Goal: Task Accomplishment & Management: Manage account settings

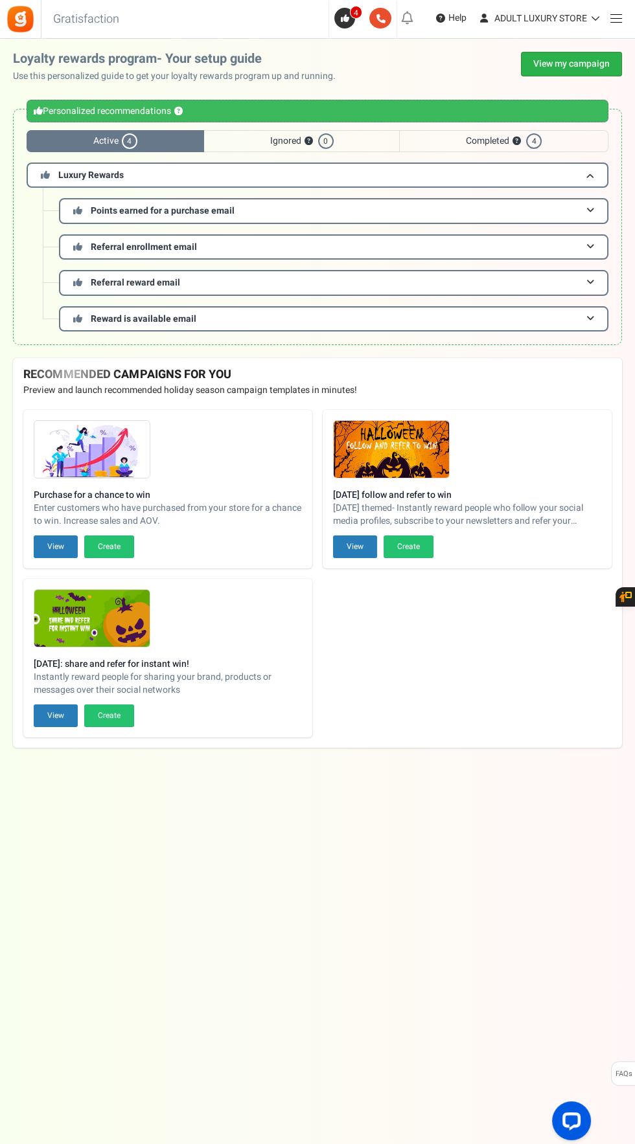
click at [591, 64] on link "View my campaign" at bounding box center [571, 64] width 101 height 25
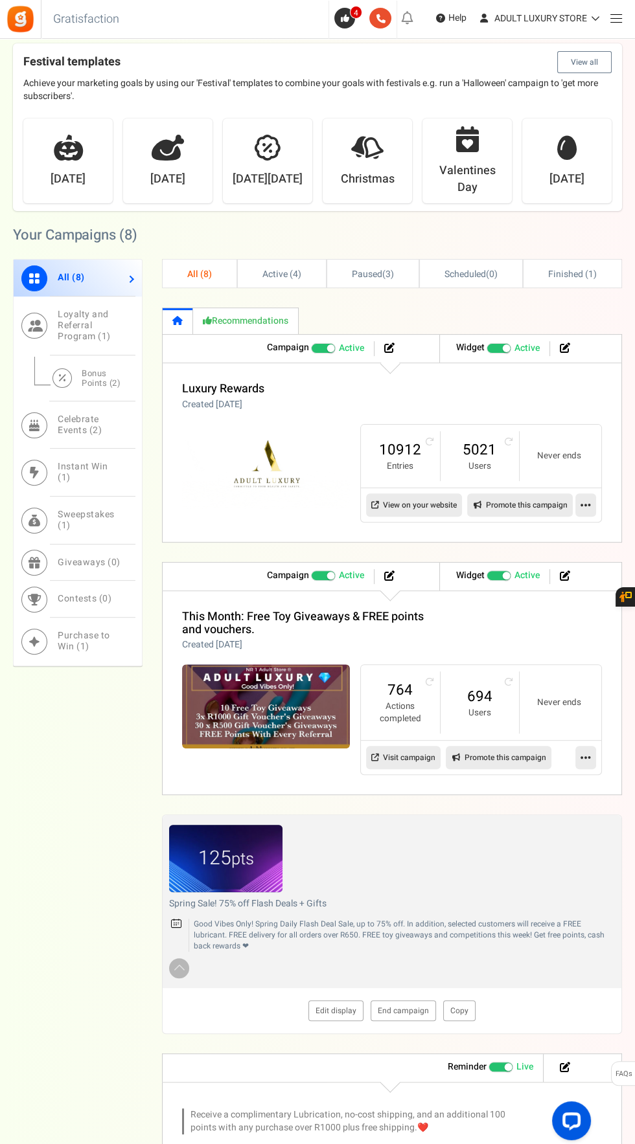
scroll to position [457, 0]
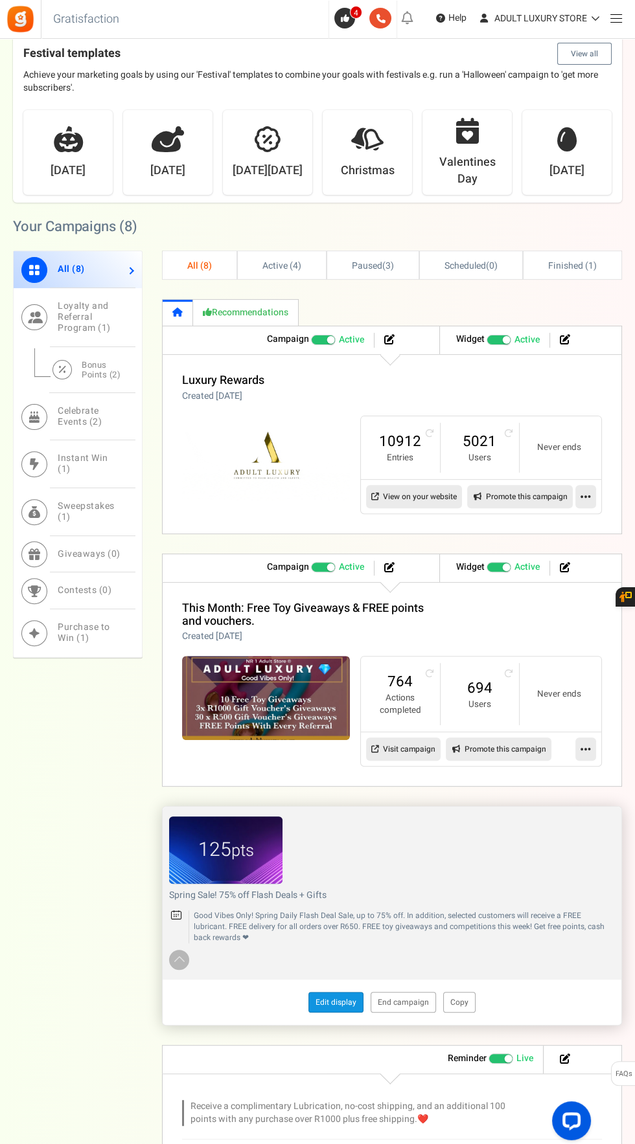
click at [333, 999] on link "Edit display" at bounding box center [335, 1002] width 55 height 21
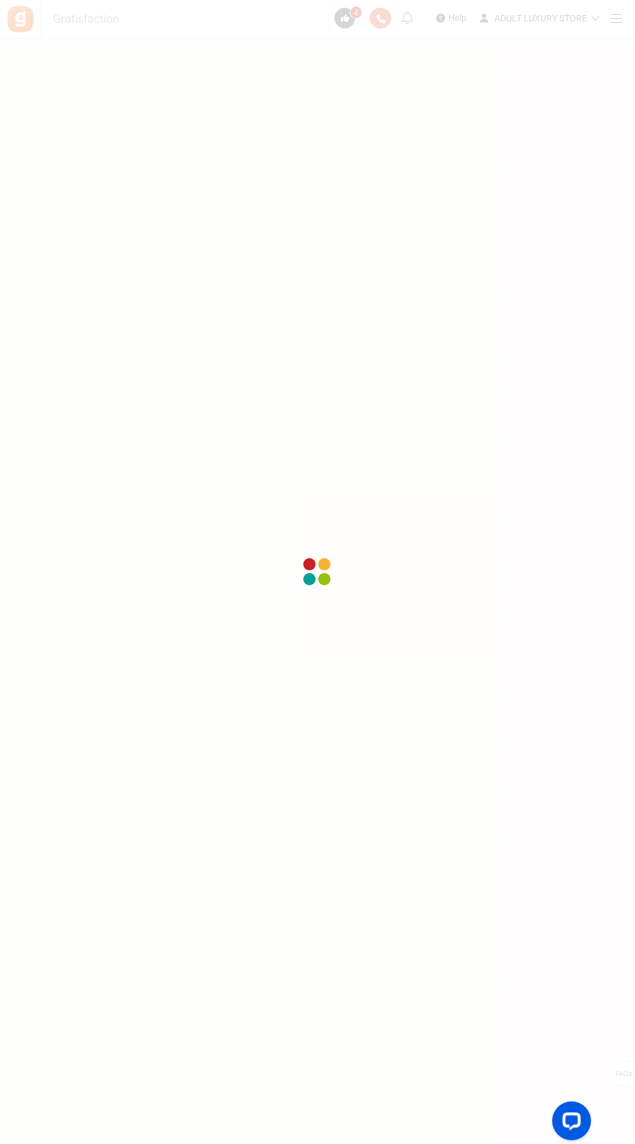
scroll to position [98, 0]
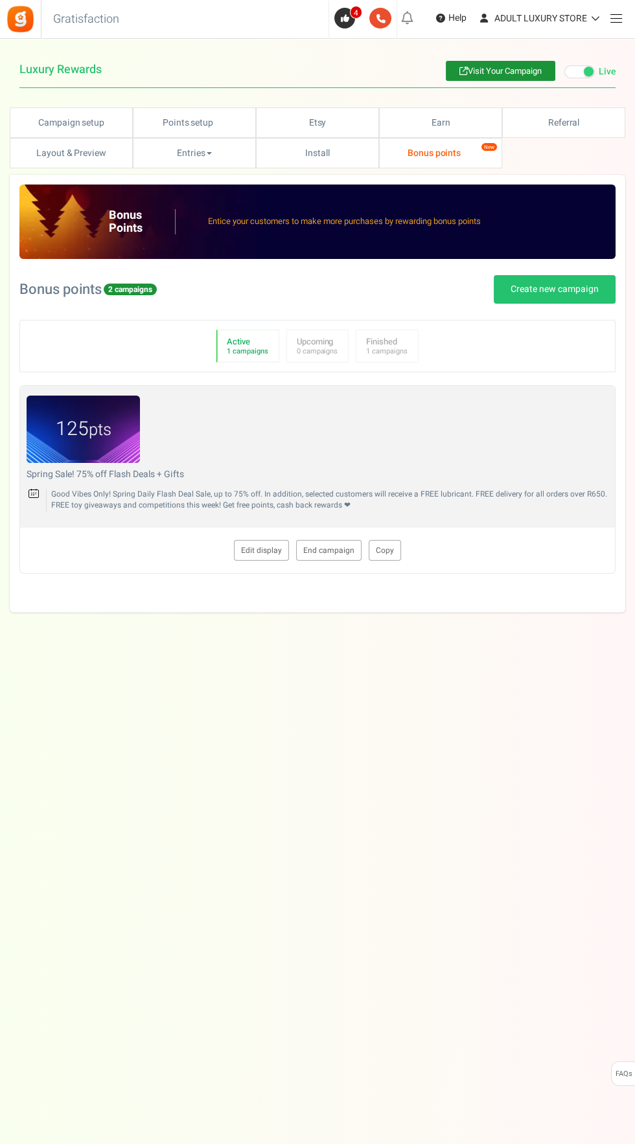
type textarea "Spring Sale! 75% off Flash Deals + Gifts"
type textarea "Good Vibes Only! Spring Daily Flash Deal Sale, up to 75% off. In addition, sele…"
type input "#aa7f16"
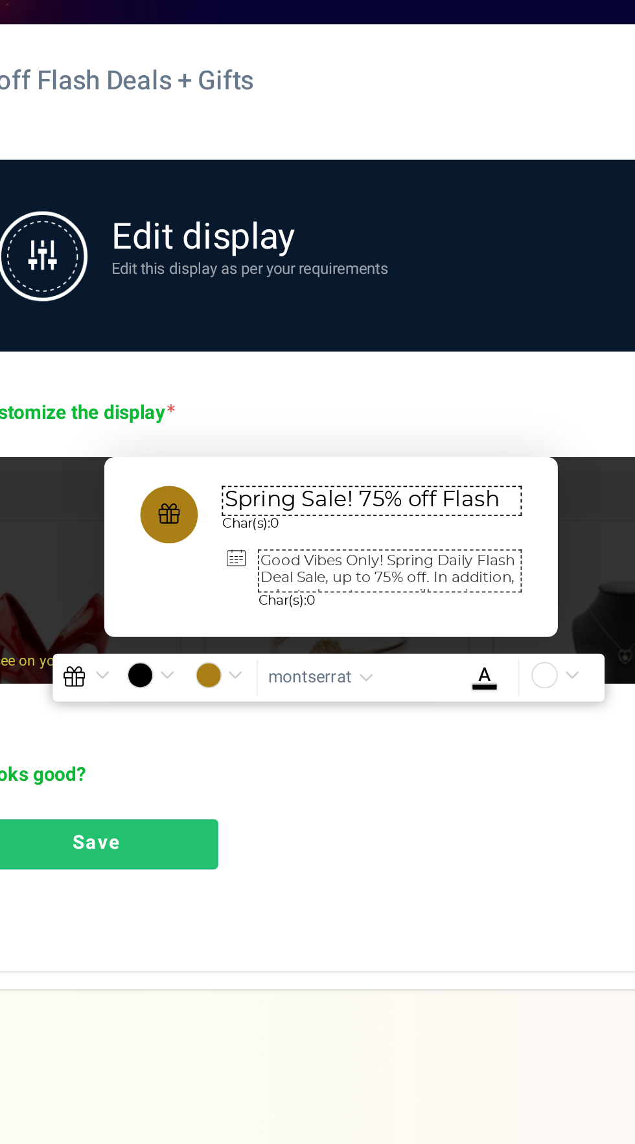
click at [366, 516] on textarea "Spring Sale! 75% off Flash Deals + Gifts" at bounding box center [341, 516] width 162 height 16
click at [326, 519] on textarea "Spring Sale! 75% off Flash Deals + Gifts" at bounding box center [341, 516] width 162 height 16
click at [339, 515] on textarea "Spring Sale! 75% off Flash Deals + Gifts" at bounding box center [341, 516] width 162 height 16
click at [329, 514] on textarea "Spring Sale! 75% off Flash Deals + Gifts" at bounding box center [341, 516] width 162 height 16
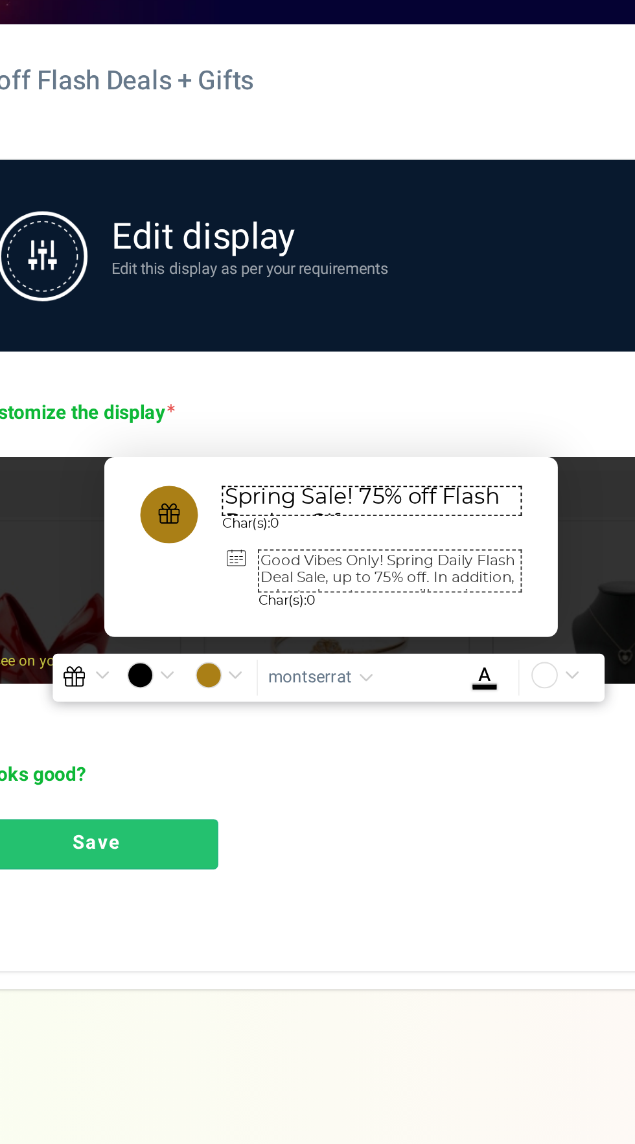
click at [326, 516] on textarea "Spring Sale! 75% off Flash Deals + Gifts" at bounding box center [341, 516] width 162 height 16
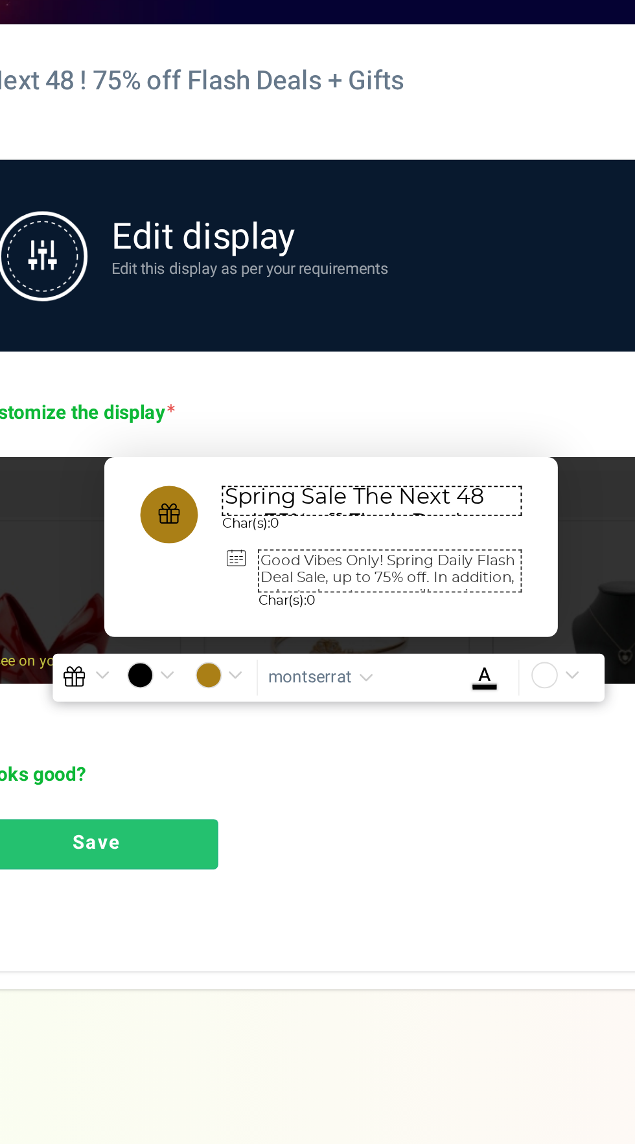
scroll to position [12, 0]
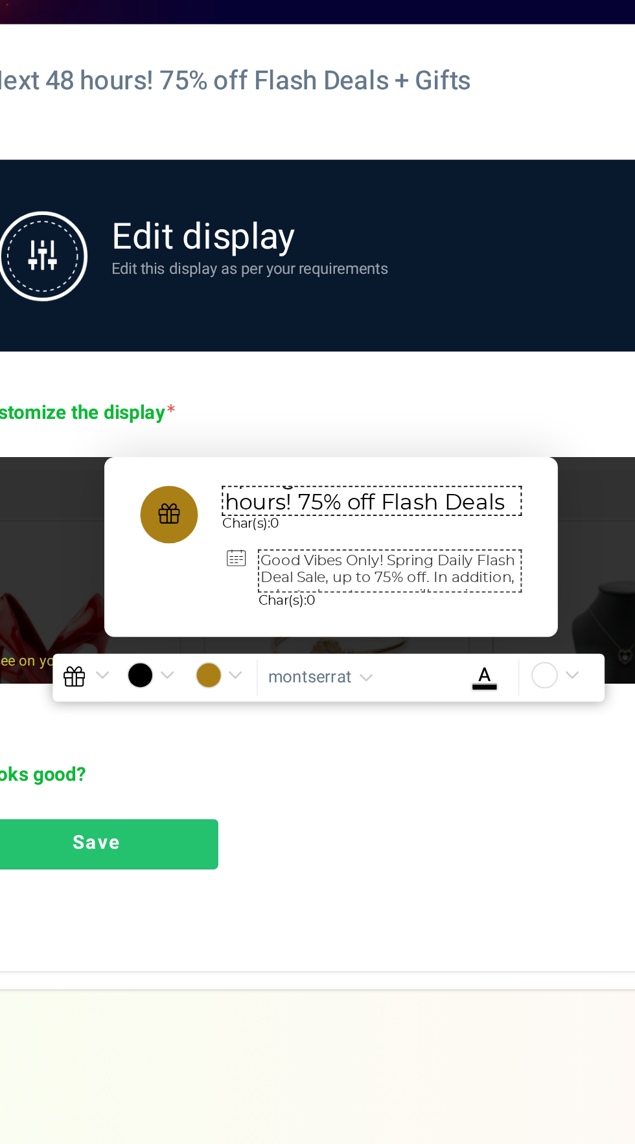
type textarea "Spring Sale The Next 48 hours! 75% off Flash Deals + Gifts"
click at [372, 554] on textarea "Good Vibes Only! Spring Daily Flash Deal Sale, up to 75% off. In addition, sele…" at bounding box center [350, 554] width 142 height 23
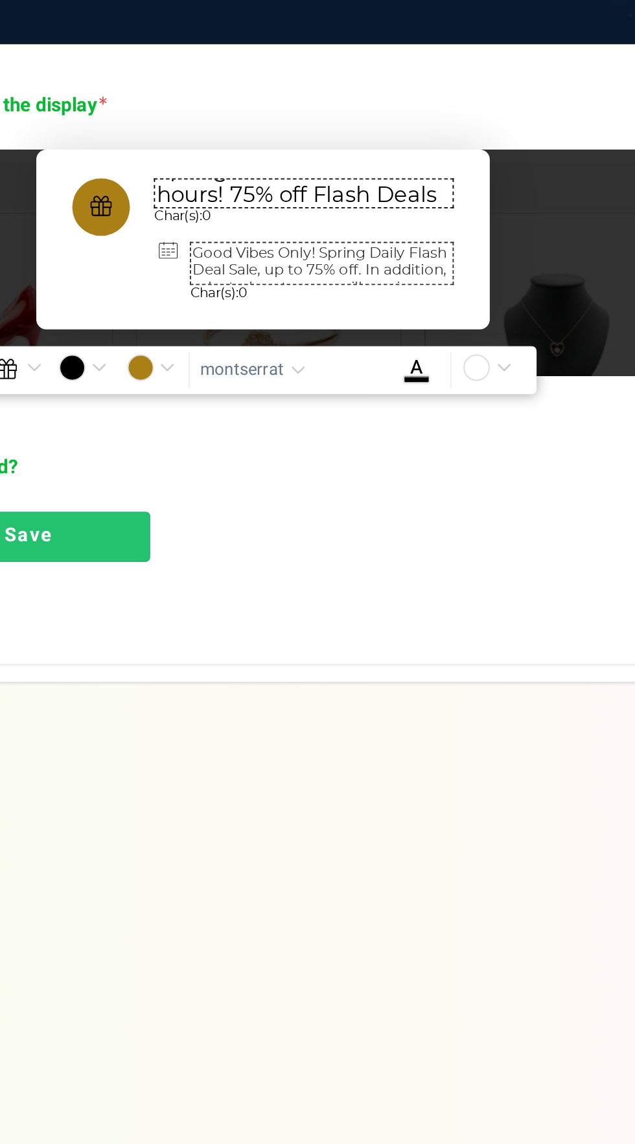
click at [376, 546] on textarea "Good Vibes Only! Spring Daily Flash Deal Sale, up to 75% off. In addition, sele…" at bounding box center [350, 554] width 142 height 23
click at [411, 545] on textarea "Good Vibes Only! Spring Saleily Flash Deal Sale, up to 75% off. In addition, se…" at bounding box center [350, 554] width 142 height 23
click at [344, 550] on textarea "Good Vibes Only! Spring Sale Flash Deal Sale, up to 75% off. In addition, selec…" at bounding box center [350, 554] width 142 height 23
click at [353, 543] on textarea "Good Vibes Only! Spring Sale Flash Deal Sale, up to 75% off. In addition, selec…" at bounding box center [350, 554] width 142 height 23
click at [315, 556] on textarea "Next 48 hours : pring Sale Flash Deal Sale, up to 75% off. In addition, selecte…" at bounding box center [350, 554] width 142 height 23
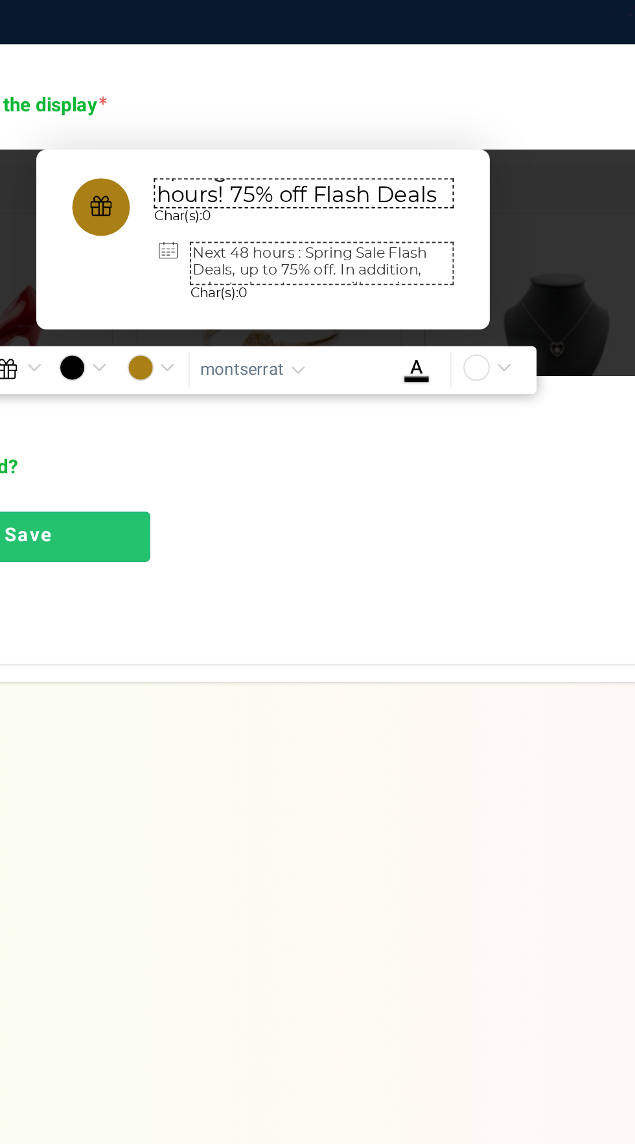
click at [306, 556] on textarea "Next 48 hours : Spring Sale Flash Deal, up to 75% off. In addition, selected cu…" at bounding box center [350, 554] width 142 height 23
type textarea "Next 48 hours : Spring Sale Flash Deals: up to 75% off. In addition, selected c…"
click at [203, 701] on link "Save" at bounding box center [192, 701] width 131 height 27
